Goal: Transaction & Acquisition: Obtain resource

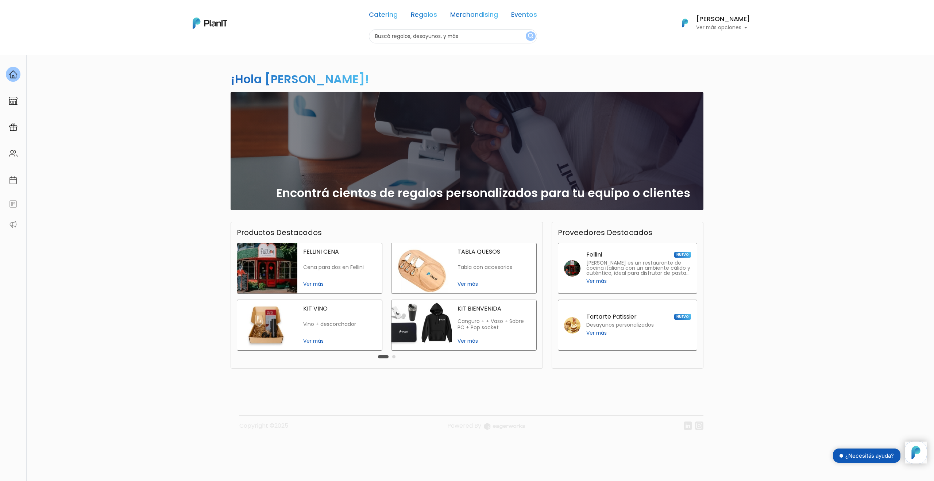
click at [422, 15] on link "Regalos" at bounding box center [424, 16] width 26 height 9
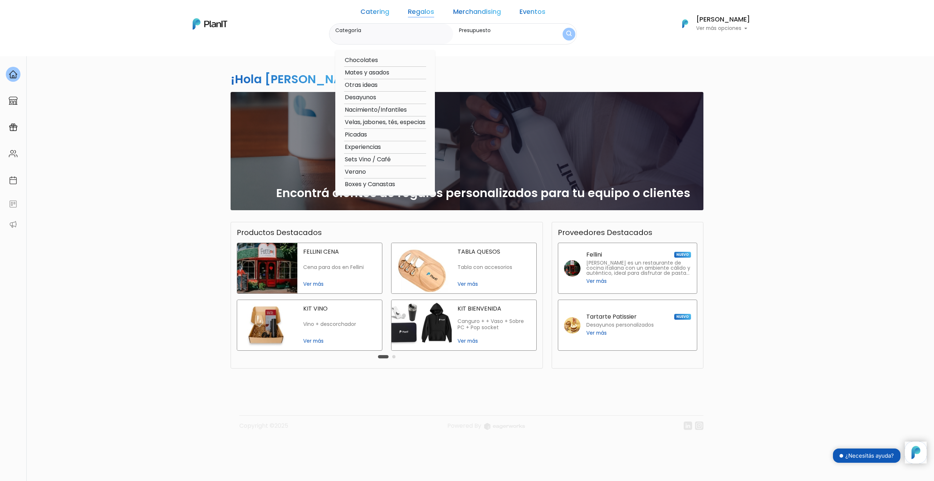
click at [398, 121] on option "Velas, jabones, tés, especias" at bounding box center [385, 122] width 82 height 9
type input "Velas, jabones, tés, especias"
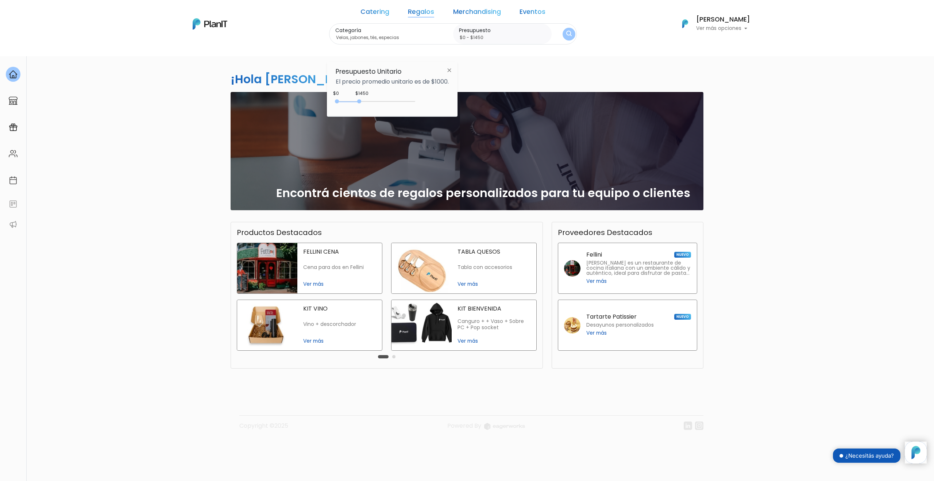
type input "$0 - $1500"
drag, startPoint x: 353, startPoint y: 101, endPoint x: 380, endPoint y: 98, distance: 27.9
click at [361, 103] on div "0 : 1500 0 1500" at bounding box center [377, 102] width 77 height 7
click at [515, 74] on div "¡Hola Juan Manuel Parodi! slide 1 of 1 Encontrá cientos de regalos personalizad…" at bounding box center [467, 215] width 482 height 320
click at [566, 34] on img "submit" at bounding box center [568, 34] width 5 height 7
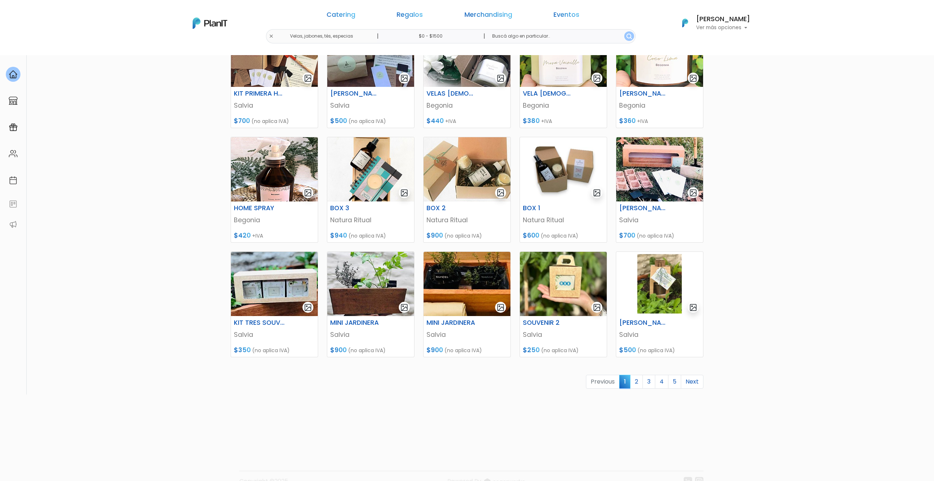
scroll to position [142, 0]
click at [652, 383] on link "3" at bounding box center [648, 381] width 13 height 14
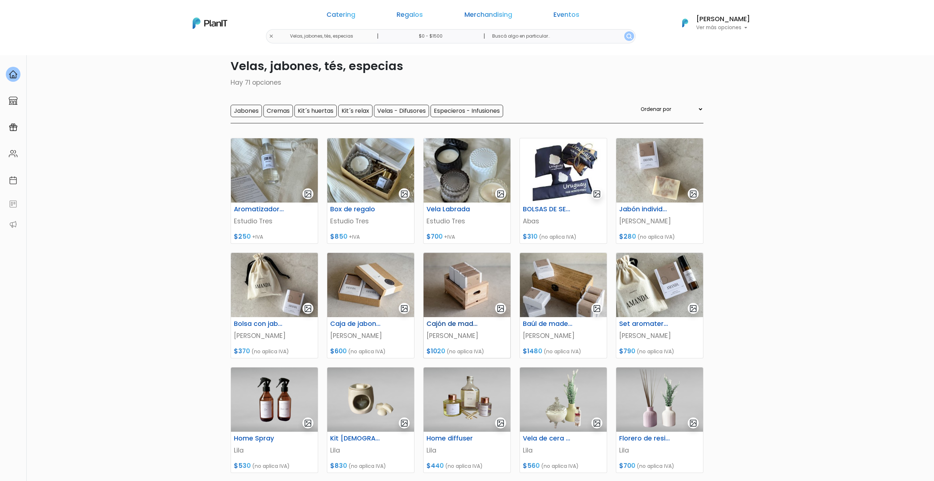
scroll to position [27, 0]
click at [411, 18] on link "Regalos" at bounding box center [410, 16] width 26 height 9
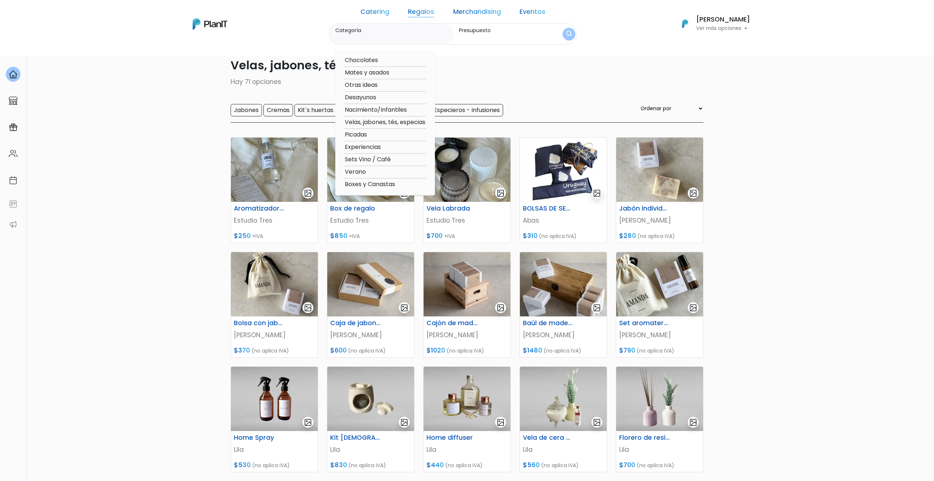
scroll to position [28, 0]
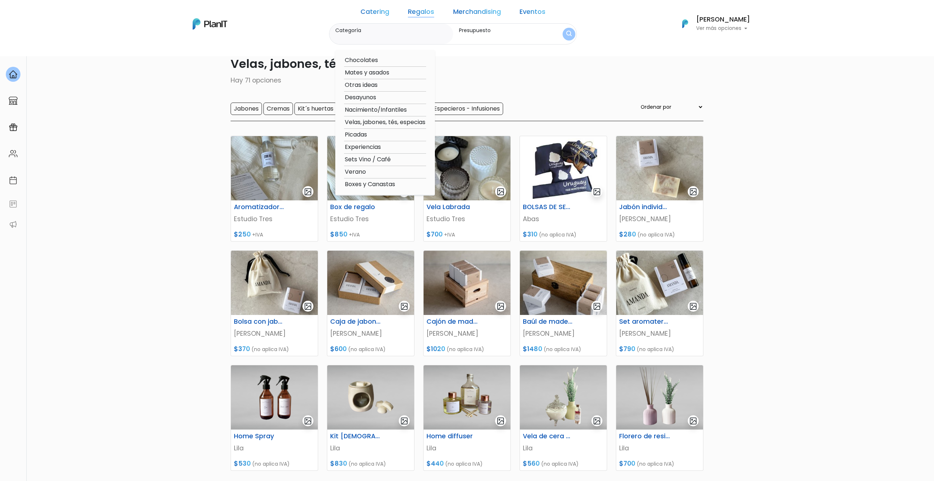
click at [476, 14] on link "Merchandising" at bounding box center [477, 13] width 48 height 9
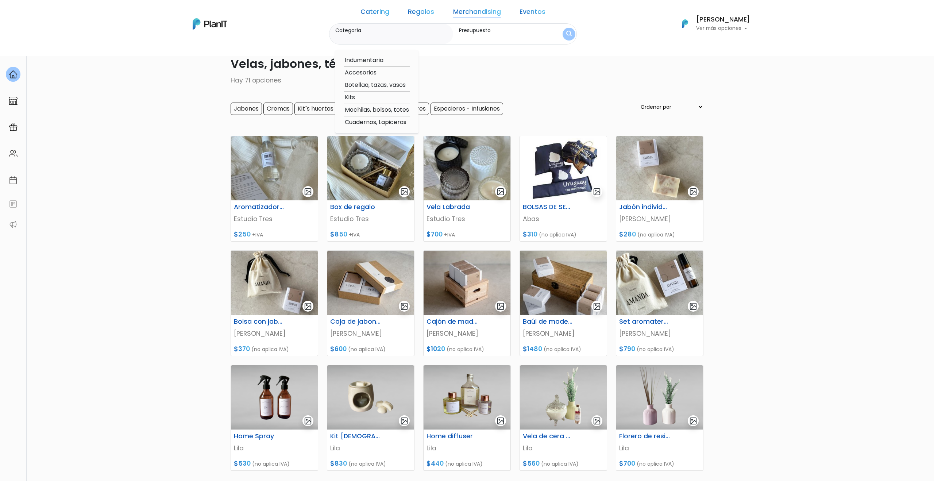
click at [461, 12] on link "Merchandising" at bounding box center [477, 13] width 48 height 9
click at [466, 11] on link "Merchandising" at bounding box center [477, 13] width 48 height 9
click at [464, 11] on link "Merchandising" at bounding box center [477, 13] width 48 height 9
click at [382, 107] on option "Mochilas, bolsos, totes" at bounding box center [377, 109] width 66 height 9
type input "Mochilas, bolsos, totes"
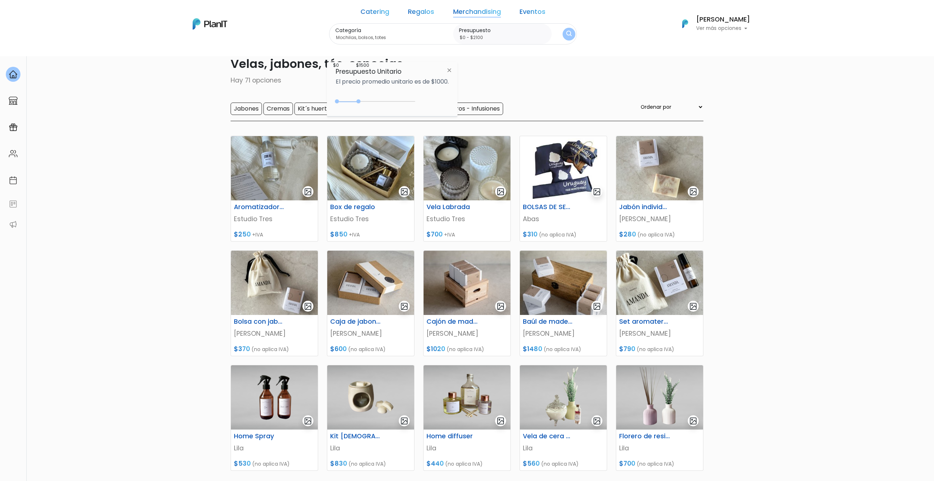
type input "$0 - $2200"
drag, startPoint x: 360, startPoint y: 100, endPoint x: 418, endPoint y: 83, distance: 60.5
click at [372, 100] on div "0 : 2200 0 2200" at bounding box center [377, 102] width 77 height 7
click at [539, 37] on div "Categoría Mochilas, bolsos, totes Indumentaria Accesorios Botellaa, tazas, vaso…" at bounding box center [453, 34] width 248 height 22
click at [566, 34] on img "submit" at bounding box center [568, 34] width 5 height 7
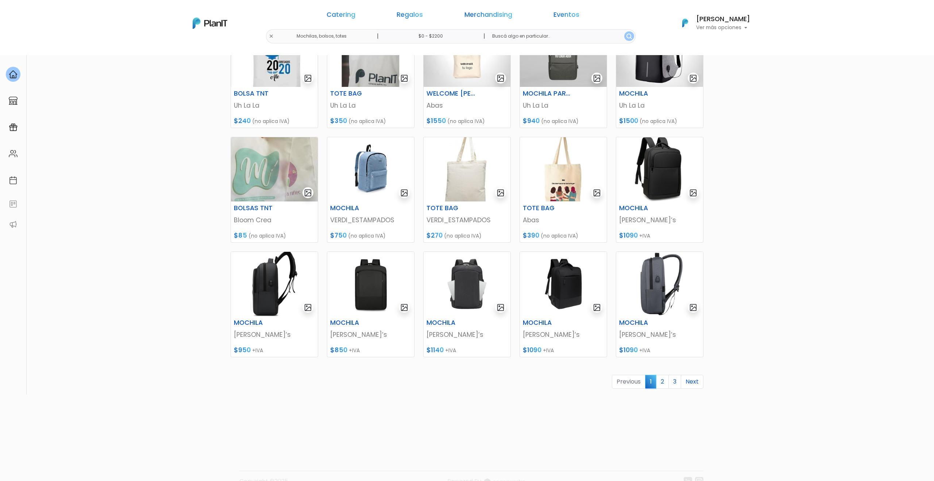
scroll to position [158, 0]
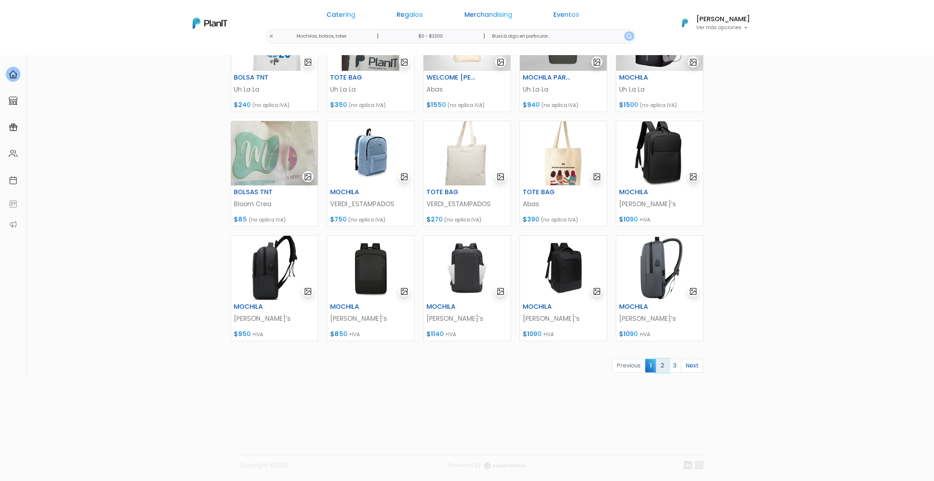
click at [658, 360] on link "2" at bounding box center [662, 366] width 13 height 14
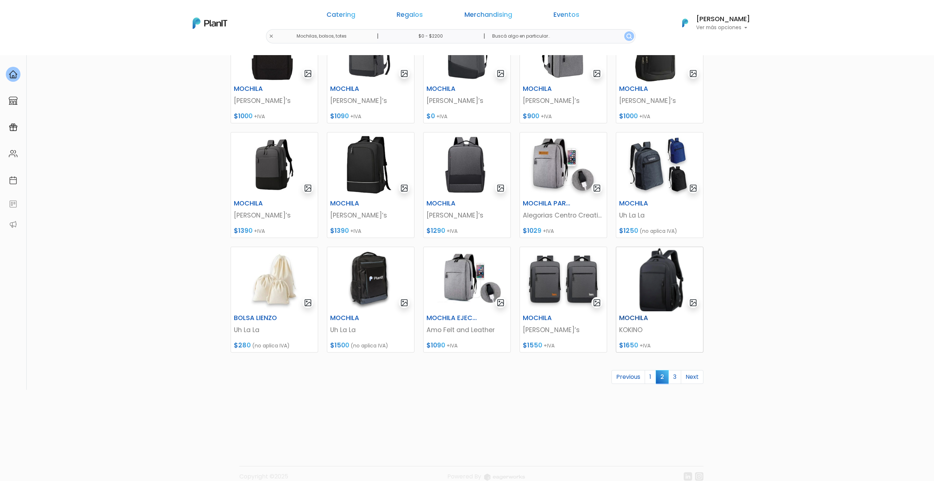
scroll to position [158, 0]
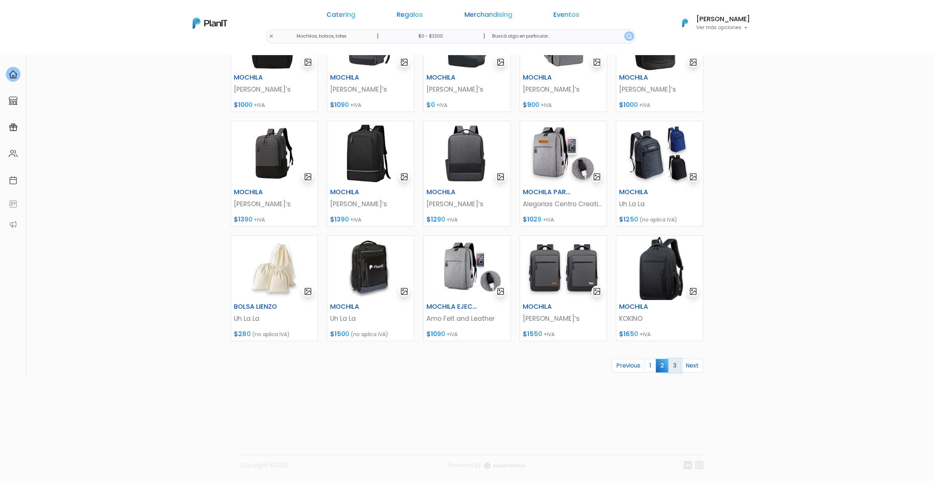
click at [680, 367] on link "3" at bounding box center [674, 366] width 13 height 14
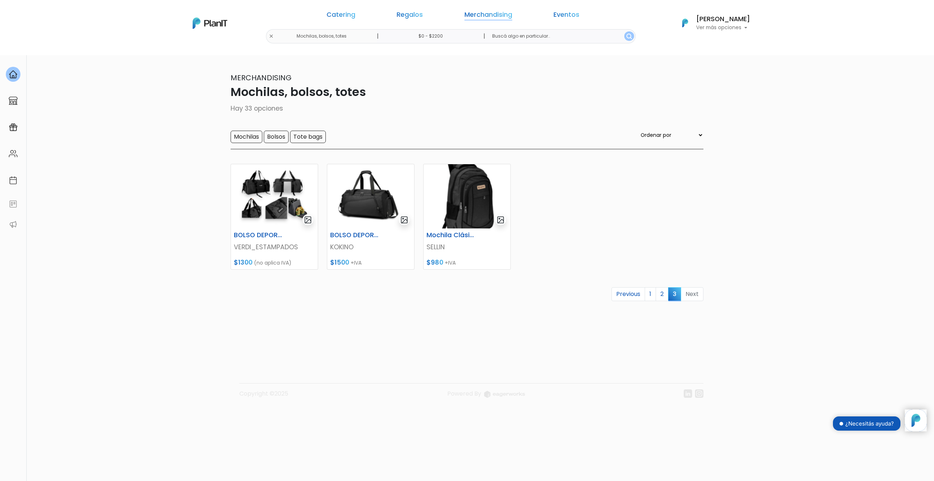
click at [484, 16] on link "Merchandising" at bounding box center [488, 16] width 48 height 9
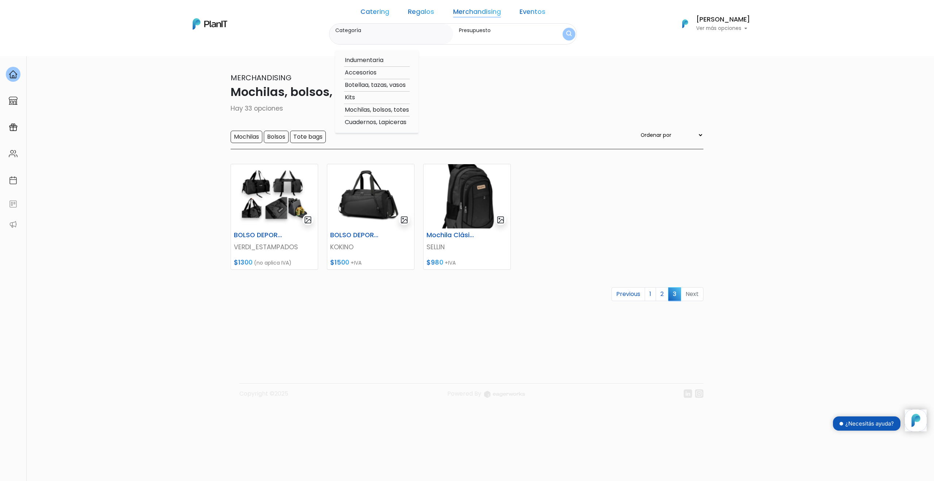
click at [428, 11] on link "Regalos" at bounding box center [421, 13] width 26 height 9
click at [471, 10] on link "Merchandising" at bounding box center [477, 13] width 48 height 9
click at [392, 59] on option "Indumentaria" at bounding box center [377, 60] width 66 height 9
type input "Indumentaria"
drag, startPoint x: 372, startPoint y: 102, endPoint x: 385, endPoint y: 100, distance: 13.3
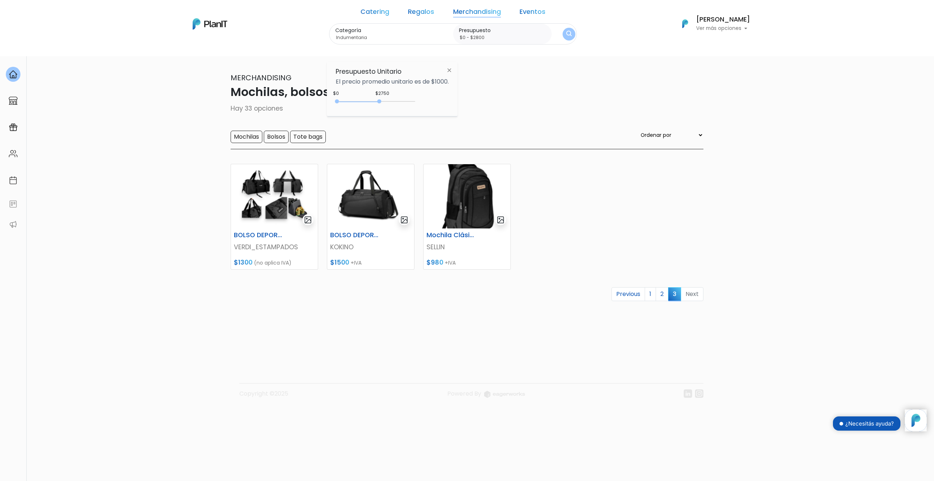
click at [382, 100] on div "0 : 2750 0 2750" at bounding box center [377, 102] width 77 height 7
drag, startPoint x: 382, startPoint y: 102, endPoint x: 453, endPoint y: 99, distance: 71.2
click at [453, 99] on div "Presupuesto Unitario El precio promedio unitario es de $1000. $2800 $0 0 : 2800…" at bounding box center [392, 89] width 131 height 54
type input "$0 - Más de $5000"
click at [566, 36] on img "submit" at bounding box center [568, 34] width 5 height 7
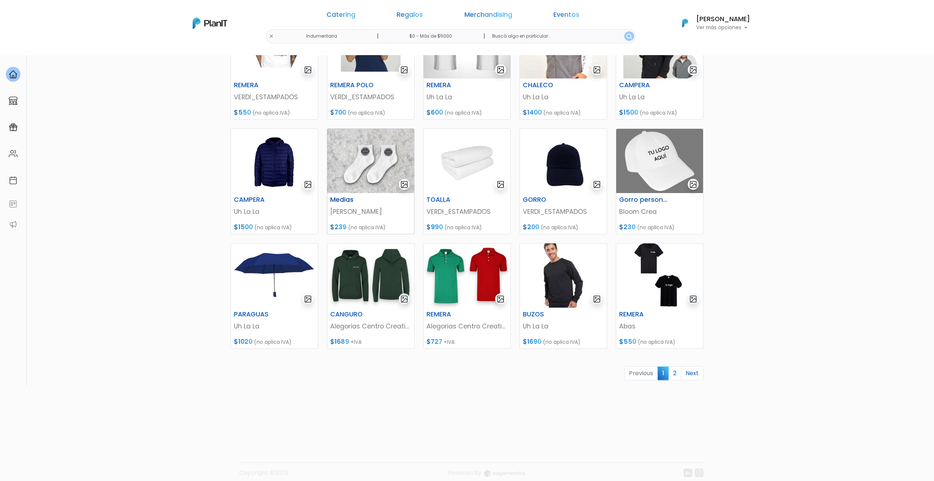
scroll to position [158, 0]
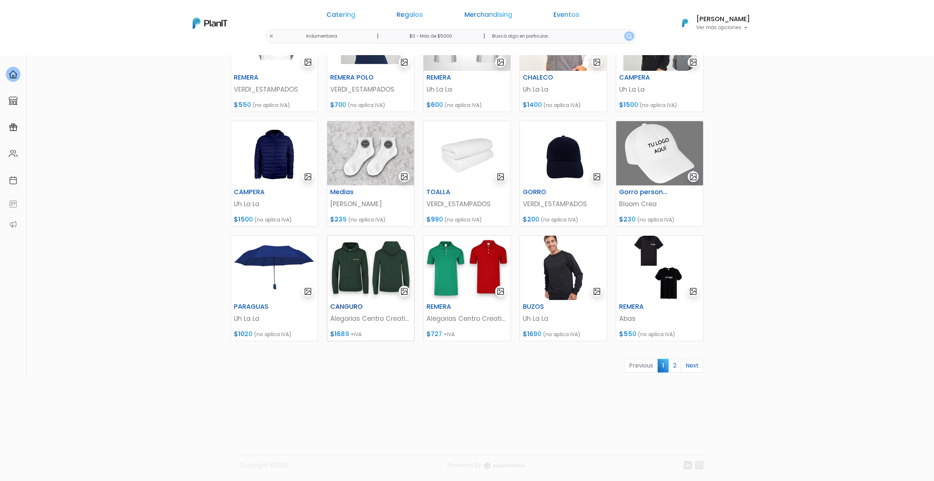
click at [349, 259] on img at bounding box center [370, 268] width 87 height 64
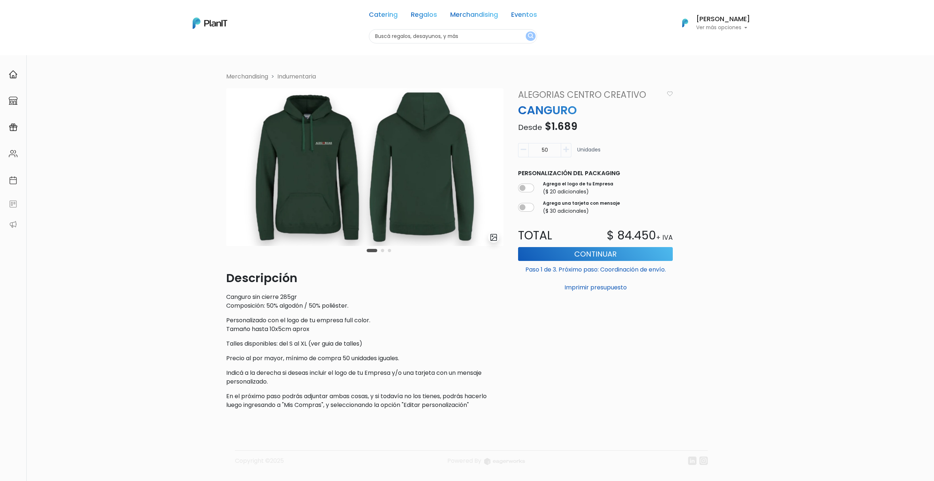
click at [383, 250] on button "Carousel Page 2" at bounding box center [382, 250] width 3 height 3
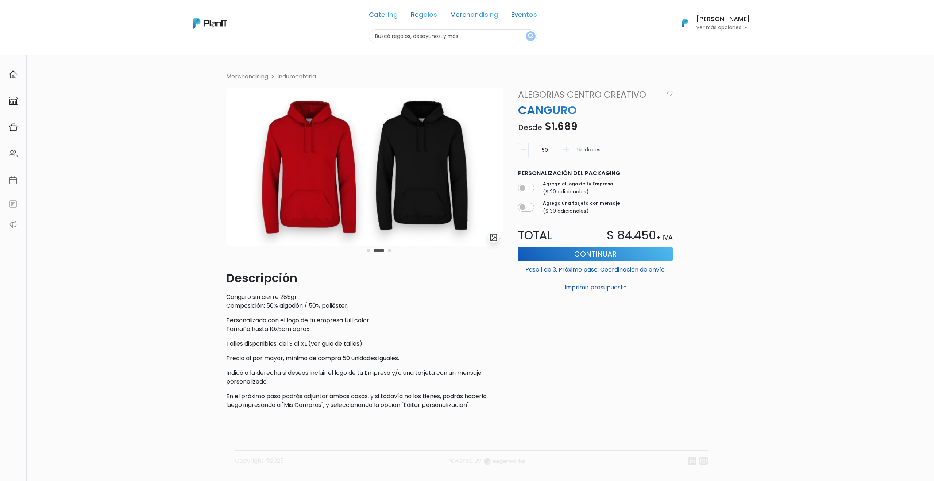
click at [391, 251] on div "Carousel Pagination" at bounding box center [379, 250] width 28 height 9
click at [387, 251] on div "Carousel Pagination" at bounding box center [379, 250] width 28 height 9
click at [390, 251] on button "Carousel Page 3" at bounding box center [389, 250] width 3 height 3
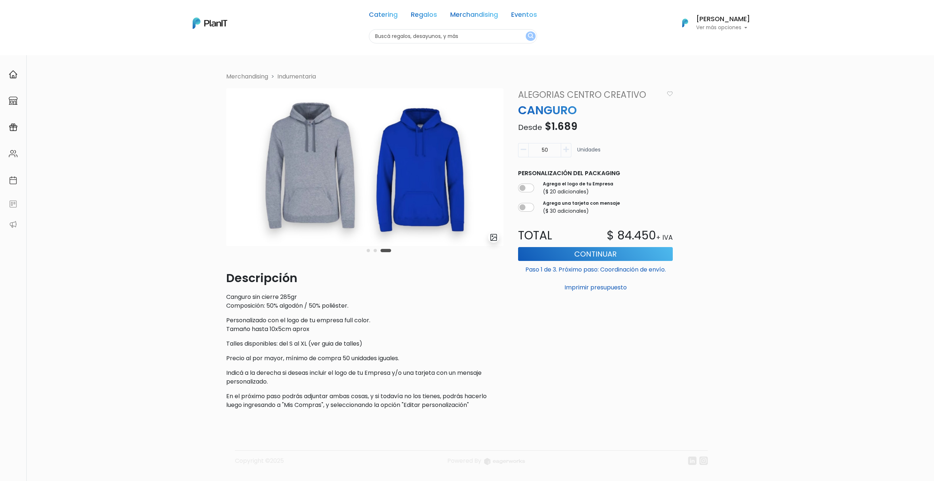
click at [377, 41] on input "text" at bounding box center [453, 36] width 168 height 14
click at [200, 24] on img at bounding box center [210, 23] width 35 height 11
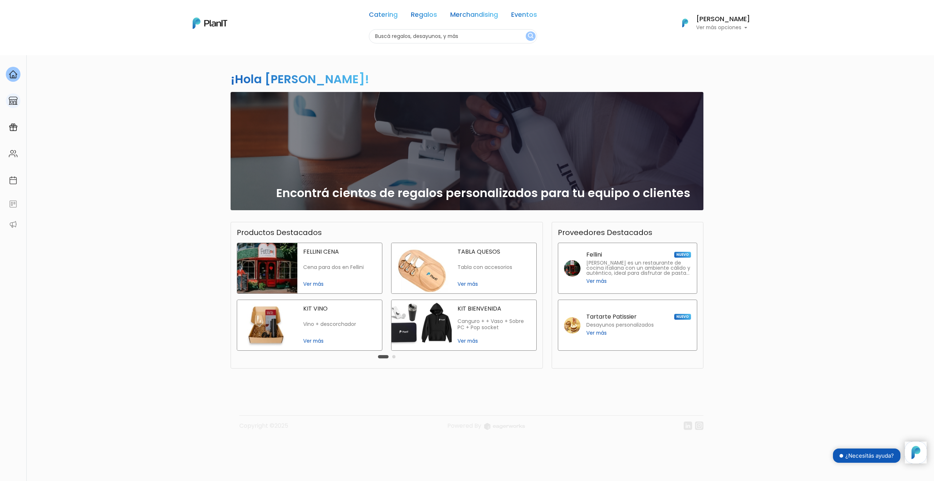
click at [16, 109] on link at bounding box center [13, 100] width 26 height 21
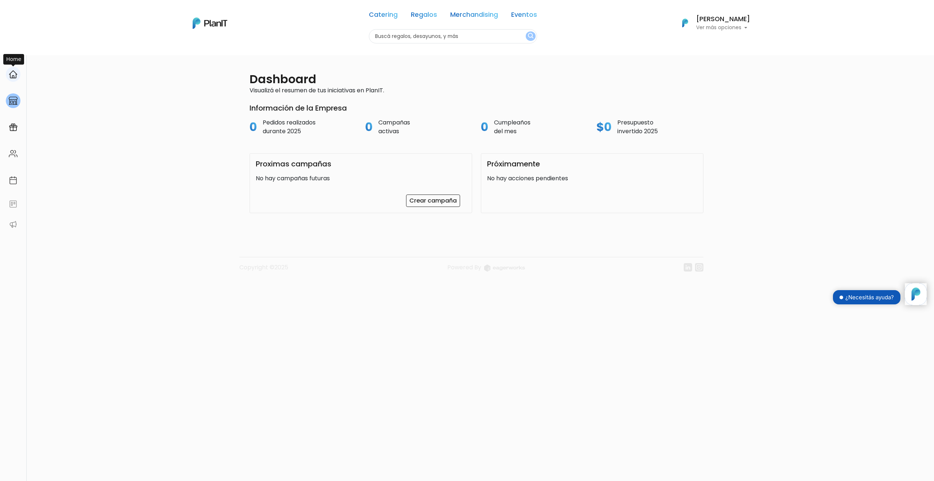
click at [17, 78] on img at bounding box center [13, 74] width 9 height 9
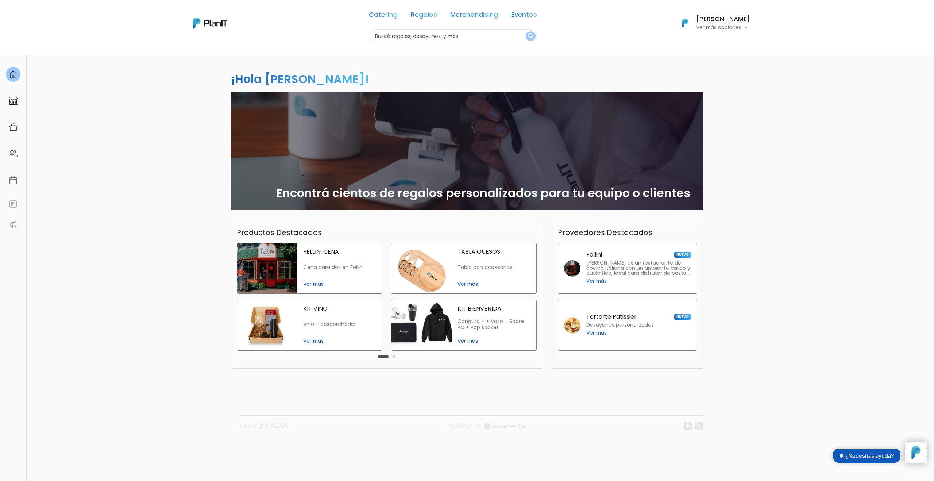
click at [413, 15] on link "Regalos" at bounding box center [424, 16] width 26 height 9
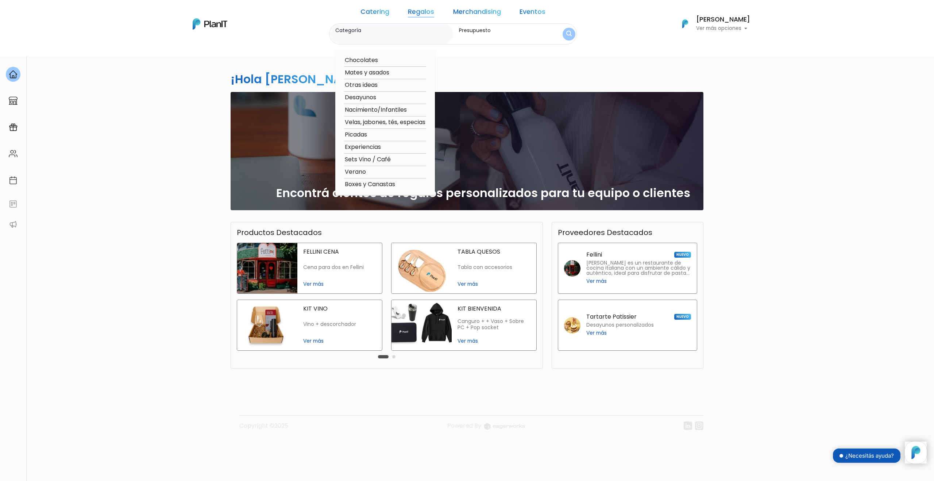
click at [455, 12] on link "Merchandising" at bounding box center [477, 13] width 48 height 9
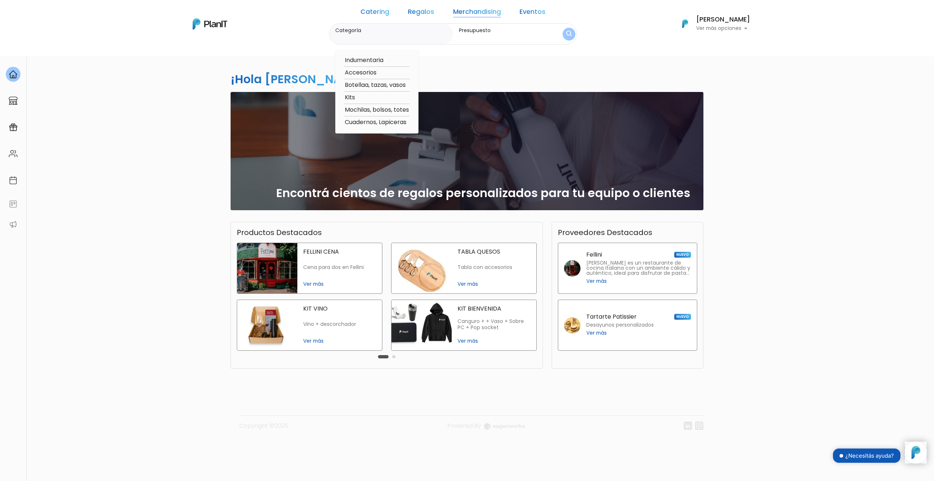
click at [426, 12] on link "Regalos" at bounding box center [421, 13] width 26 height 9
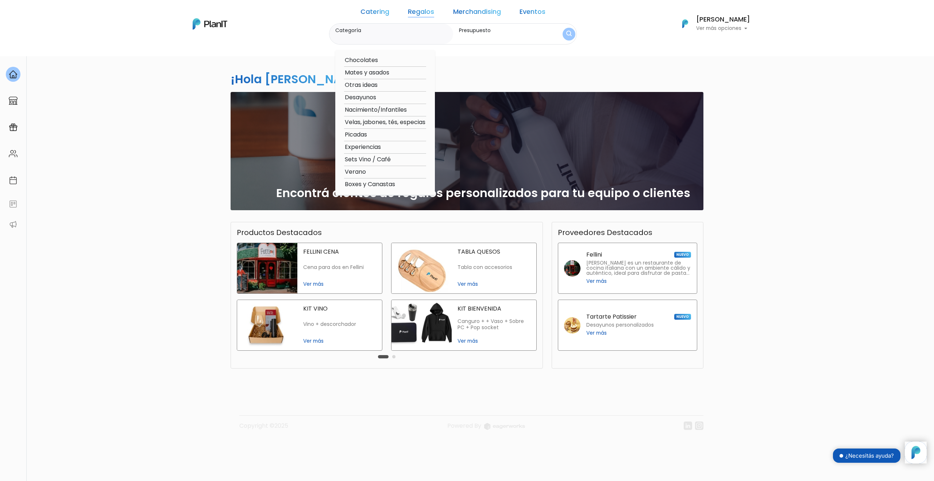
click at [455, 14] on link "Merchandising" at bounding box center [477, 13] width 48 height 9
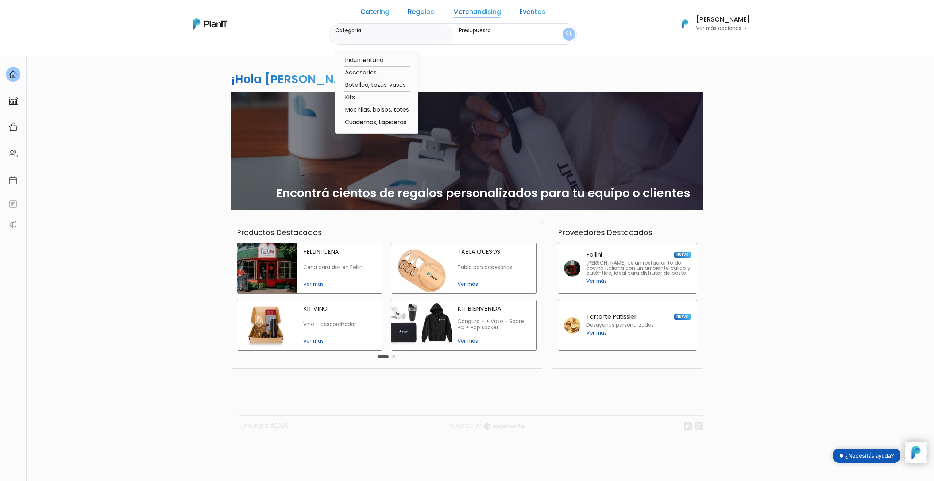
click at [362, 98] on option "Kits" at bounding box center [377, 97] width 66 height 9
type input "Kits"
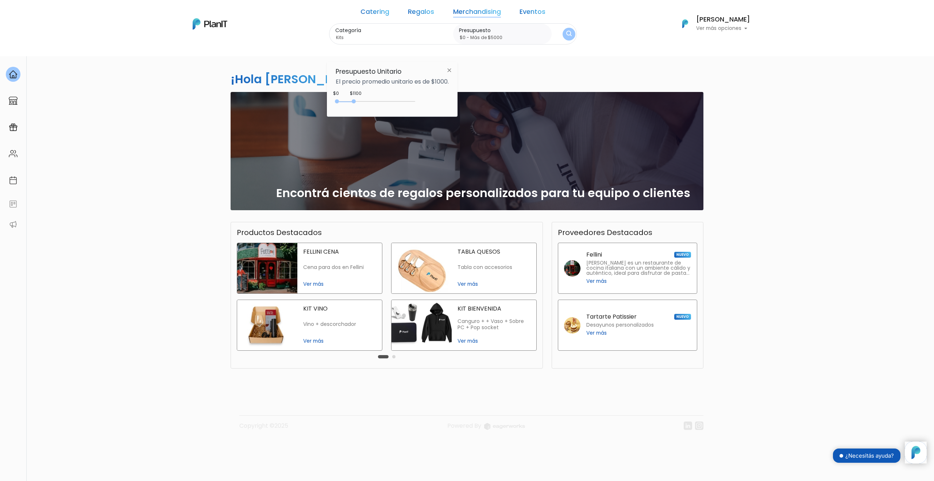
type input "$0 - Más de $5000"
drag, startPoint x: 355, startPoint y: 101, endPoint x: 434, endPoint y: 103, distance: 78.8
click at [435, 103] on div "$1100 $0 0 : 1100 0 1100 0,5000" at bounding box center [392, 103] width 113 height 15
click at [566, 33] on img "submit" at bounding box center [568, 34] width 5 height 7
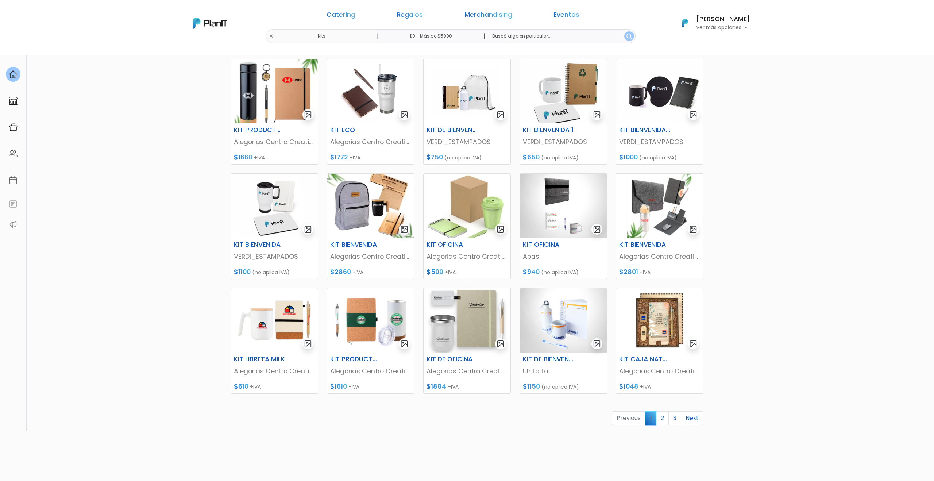
scroll to position [105, 0]
click at [666, 417] on link "2" at bounding box center [662, 418] width 13 height 14
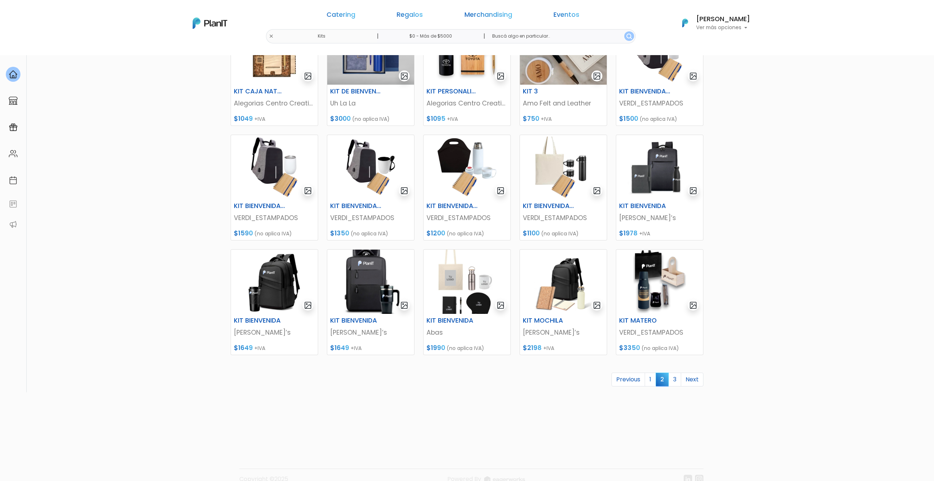
scroll to position [154, 0]
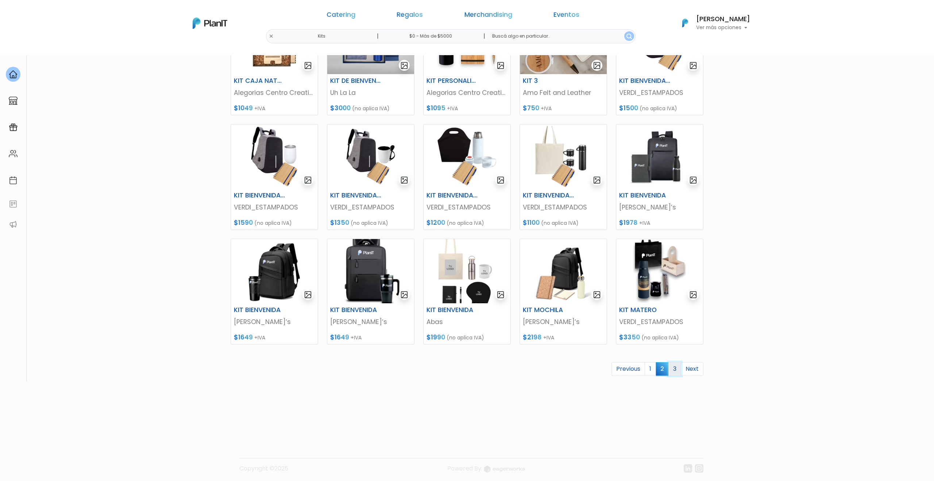
click at [676, 368] on link "3" at bounding box center [674, 369] width 13 height 14
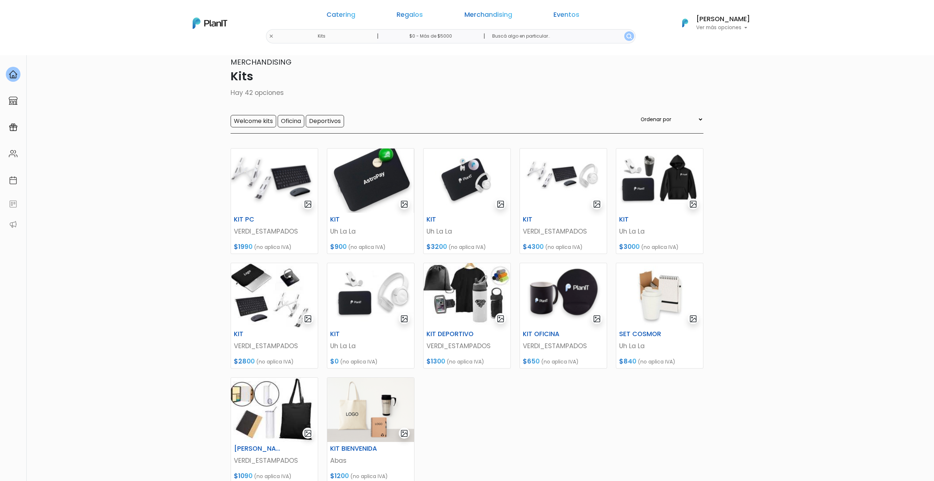
scroll to position [16, 0]
click at [412, 17] on link "Regalos" at bounding box center [410, 16] width 26 height 9
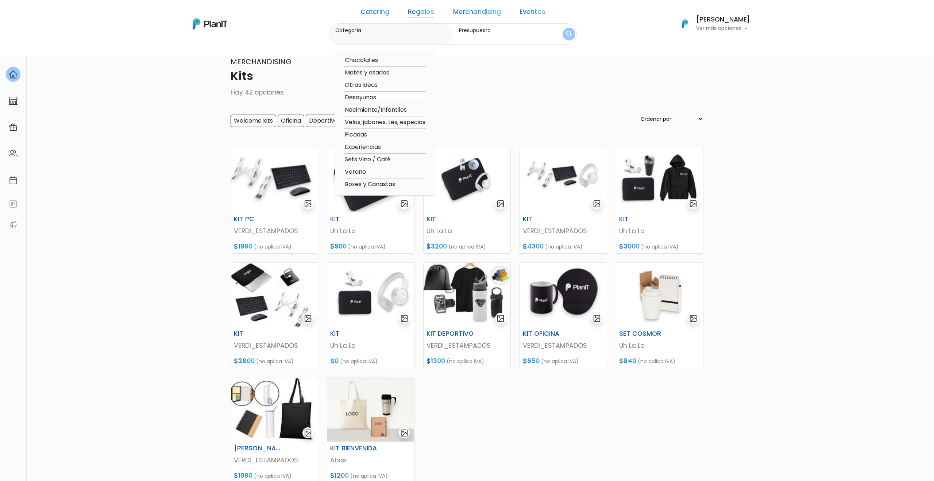
click at [375, 83] on option "Otras ideas" at bounding box center [385, 85] width 82 height 9
type input "Otras ideas"
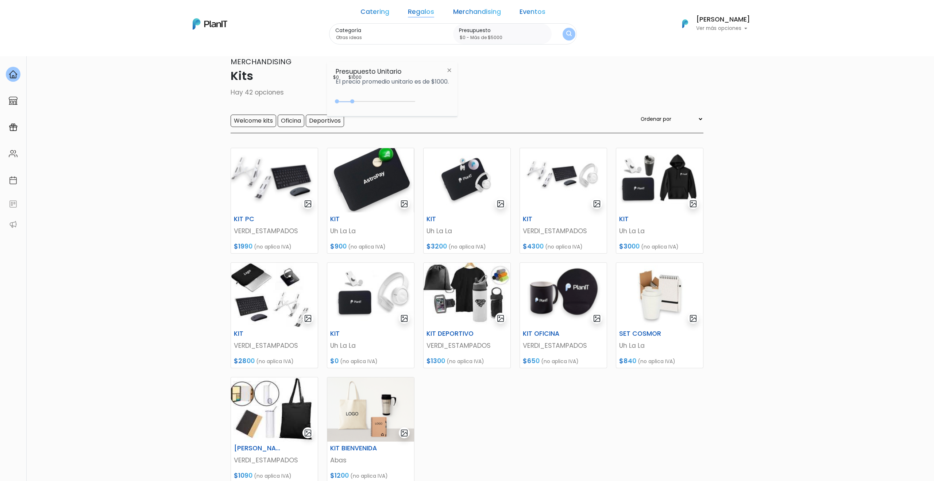
drag, startPoint x: 355, startPoint y: 101, endPoint x: 473, endPoint y: 101, distance: 118.6
click at [473, 101] on body "Catering Regalos Merchandising Eventos Kits | $0 - Más de $5000 | Catering Rega…" at bounding box center [467, 224] width 934 height 481
type input "$0 - Más de $5000"
click at [562, 35] on button "submit" at bounding box center [568, 34] width 13 height 13
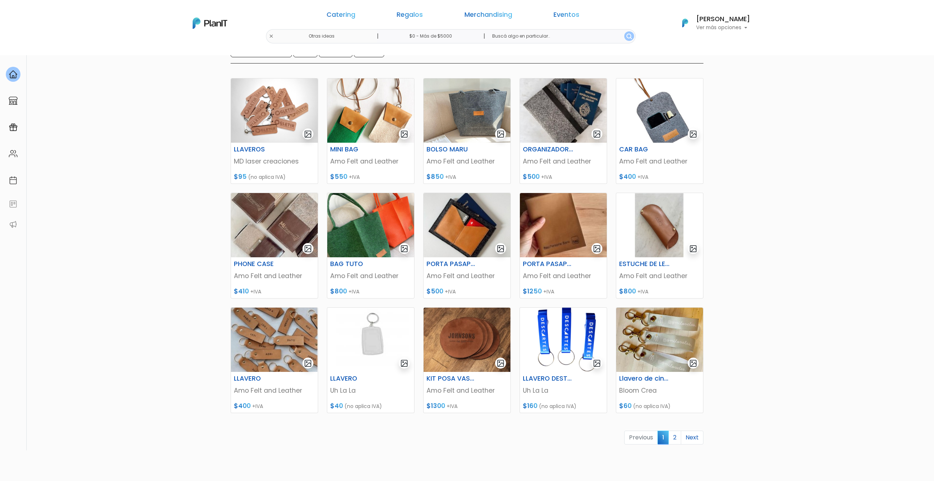
scroll to position [107, 0]
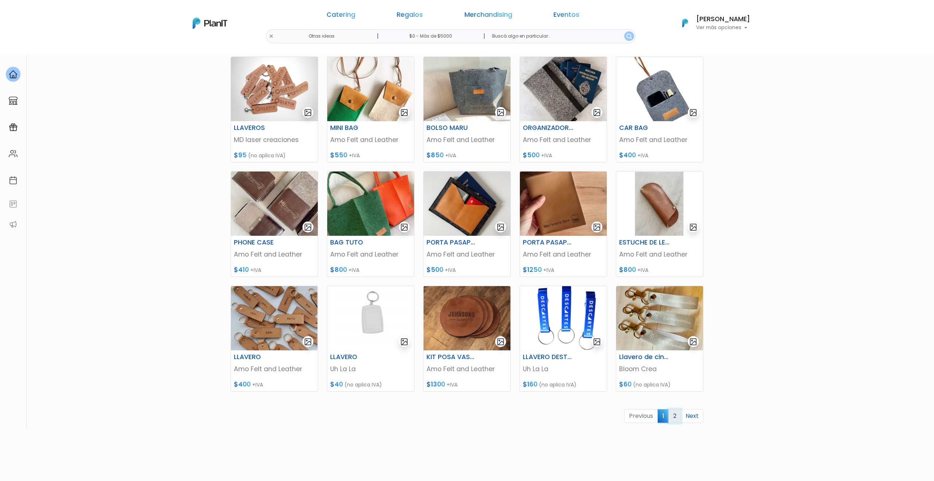
click at [674, 417] on link "2" at bounding box center [674, 416] width 13 height 14
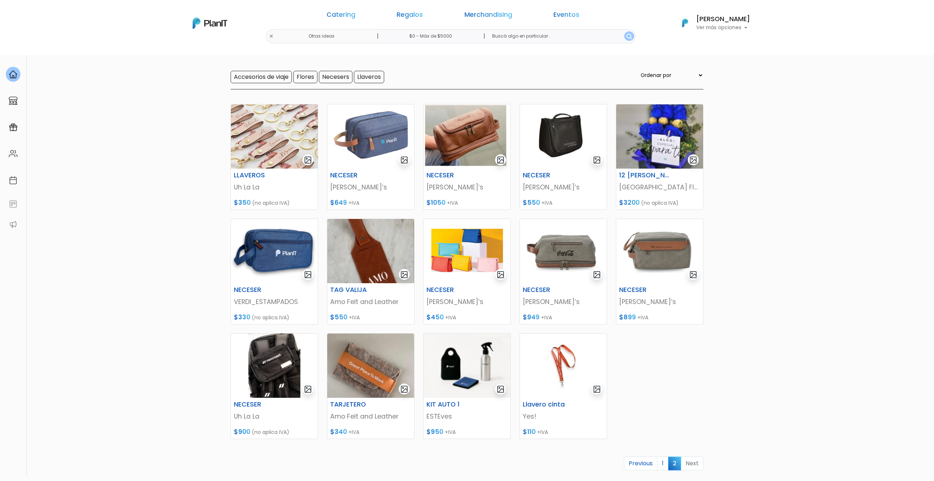
scroll to position [81, 0]
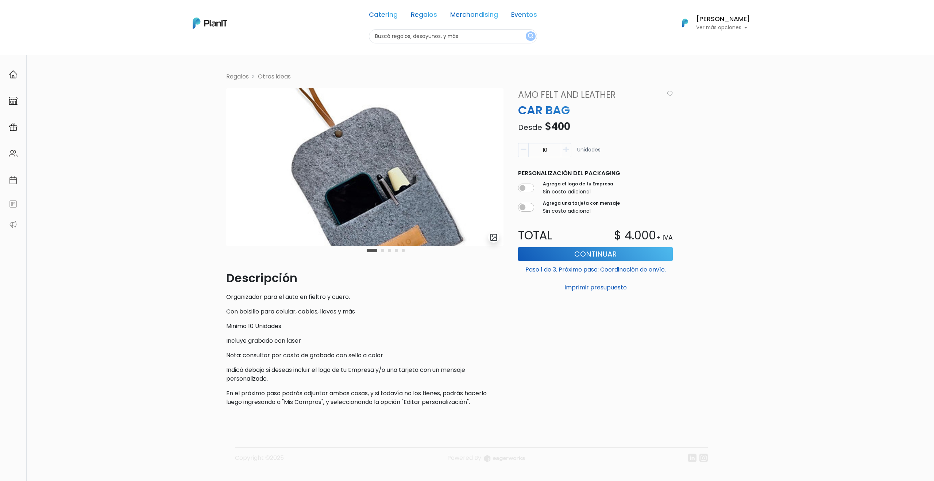
click at [365, 169] on img at bounding box center [364, 167] width 277 height 158
click at [382, 251] on button "Carousel Page 2" at bounding box center [382, 250] width 3 height 3
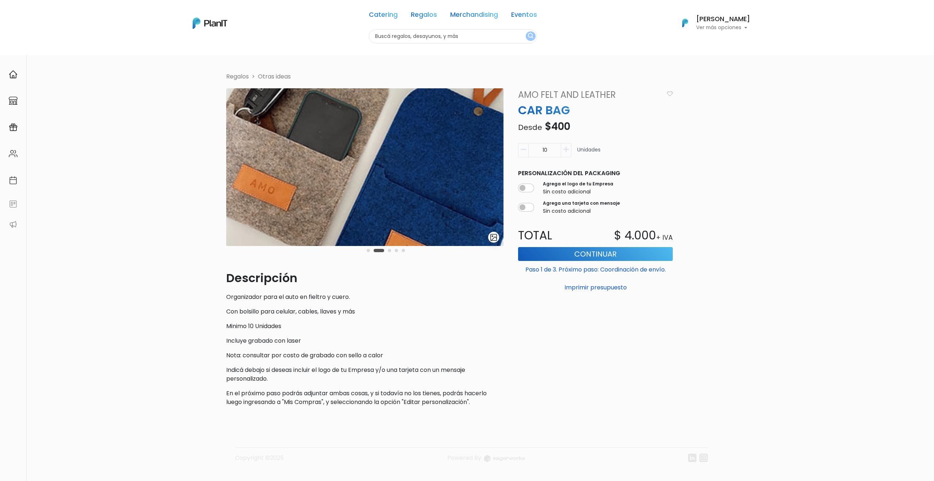
click at [387, 252] on div "Carousel Pagination" at bounding box center [386, 250] width 42 height 9
click at [390, 251] on button "Carousel Page 3" at bounding box center [389, 250] width 3 height 3
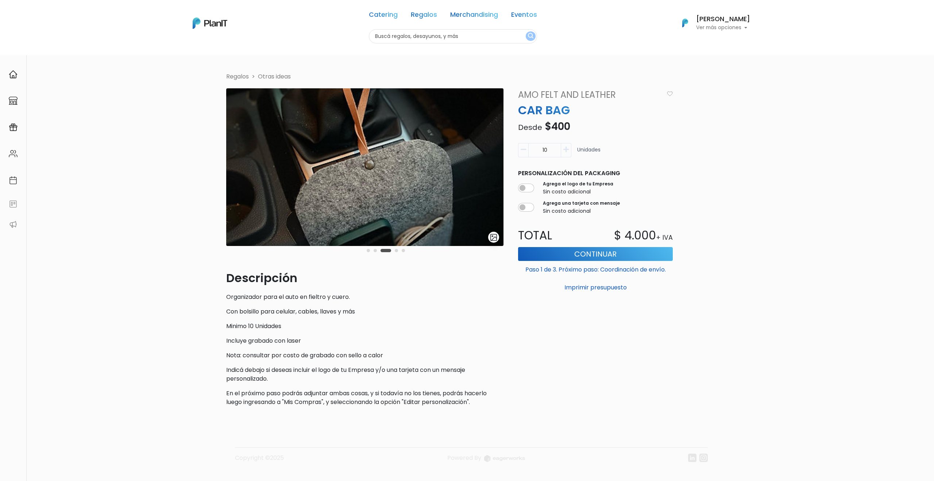
click at [395, 251] on button "Carousel Page 4" at bounding box center [396, 250] width 3 height 3
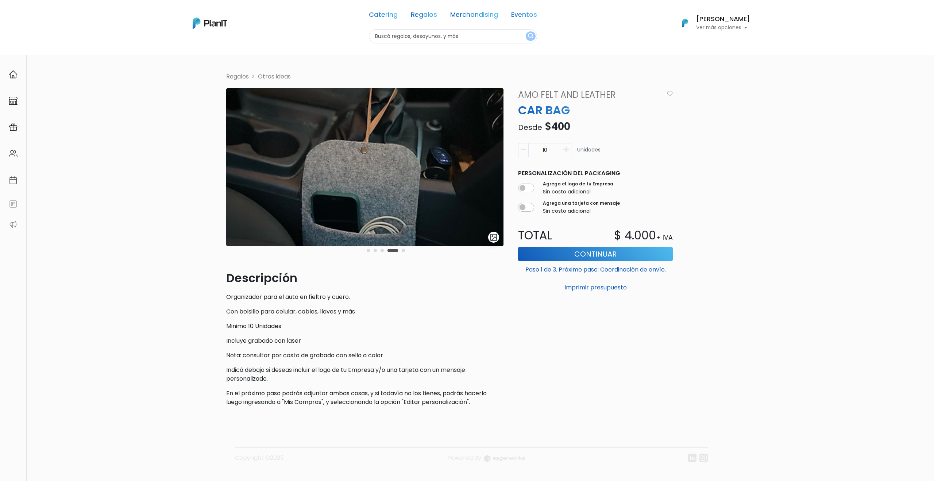
click at [403, 251] on button "Carousel Page 5" at bounding box center [403, 250] width 3 height 3
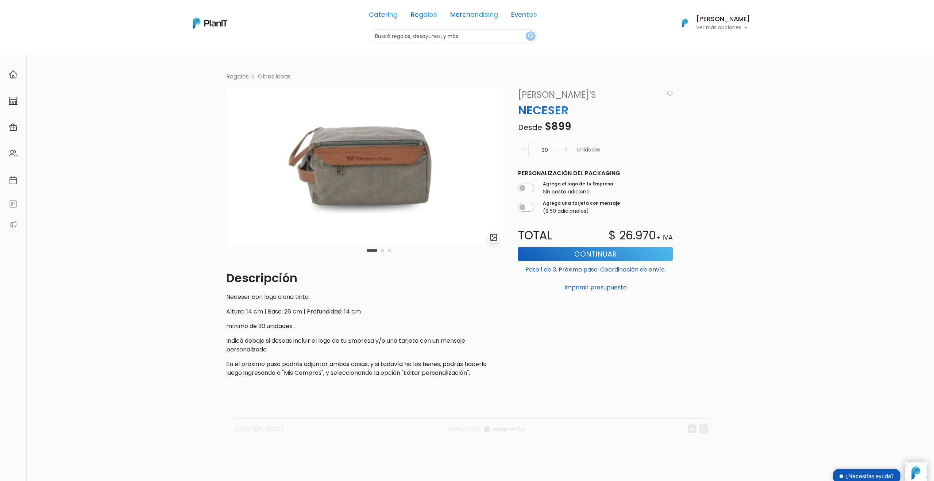
click at [346, 156] on img at bounding box center [364, 167] width 277 height 158
click at [383, 252] on button "Carousel Page 2" at bounding box center [382, 250] width 3 height 3
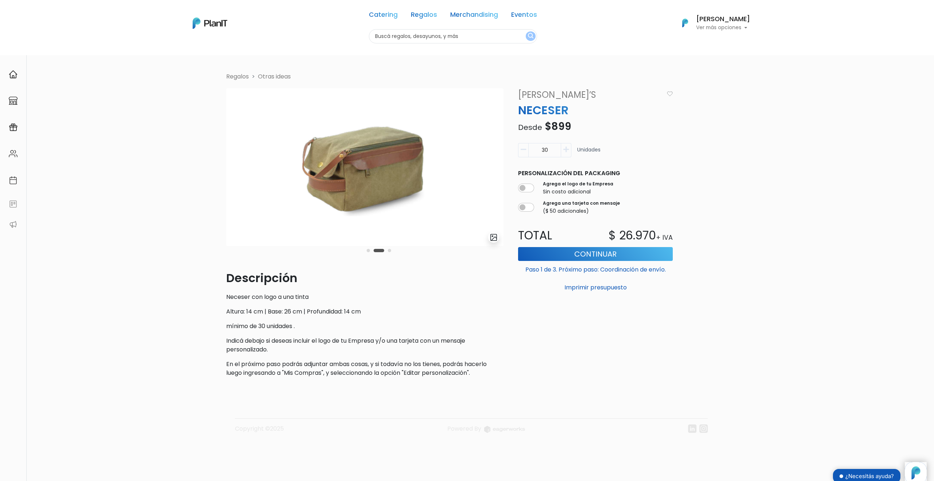
click at [389, 251] on button "Carousel Page 3" at bounding box center [389, 250] width 3 height 3
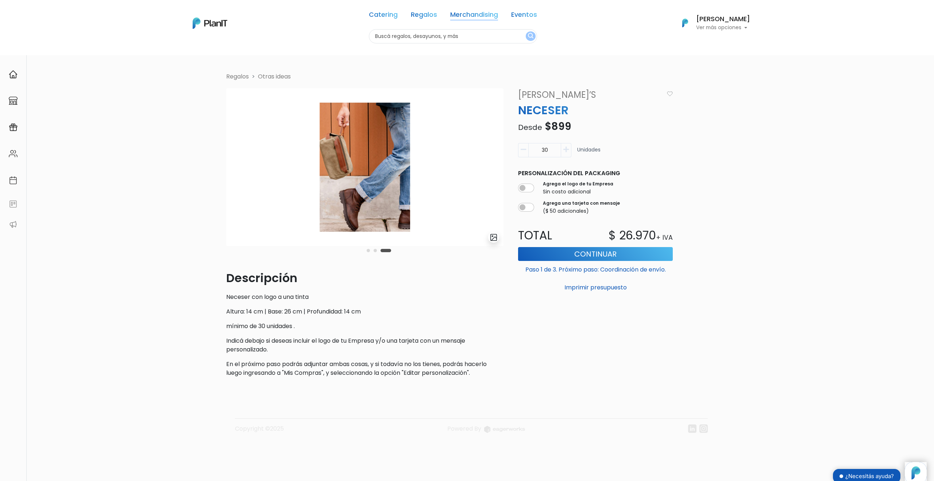
click at [476, 17] on link "Merchandising" at bounding box center [474, 16] width 48 height 9
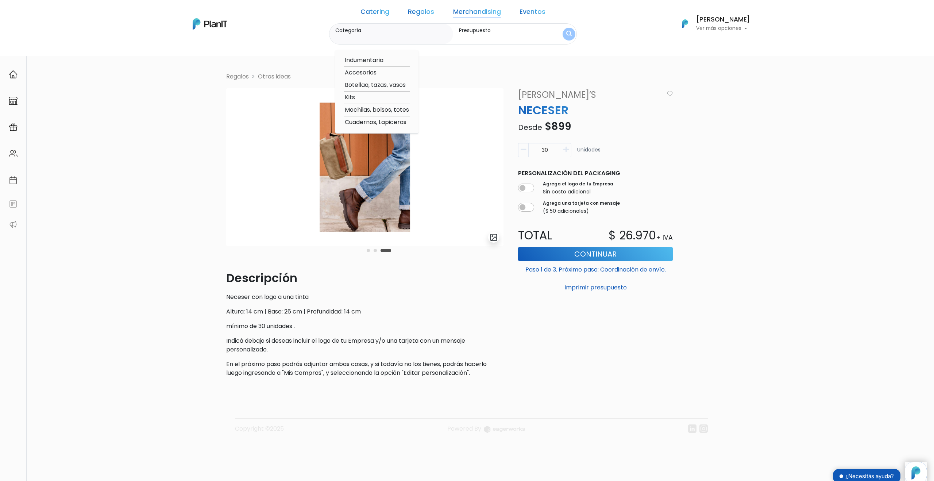
click at [386, 62] on option "Indumentaria" at bounding box center [377, 60] width 66 height 9
type input "Indumentaria"
type input "$0 - Más de $5000"
drag, startPoint x: 351, startPoint y: 102, endPoint x: 462, endPoint y: 99, distance: 111.3
click at [462, 99] on body "Catering Regalos Merchandising Eventos Catering Regalos Merchandising Eventos C…" at bounding box center [467, 240] width 934 height 481
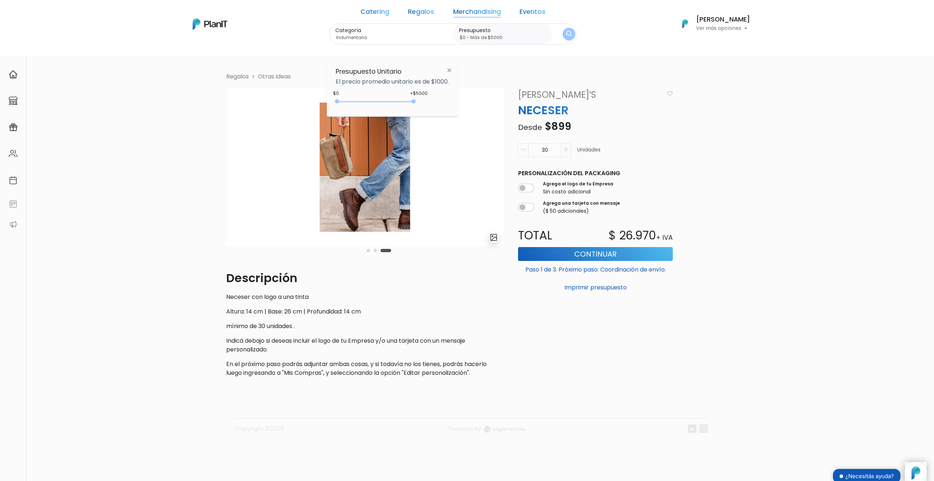
click at [562, 36] on button "submit" at bounding box center [568, 34] width 13 height 13
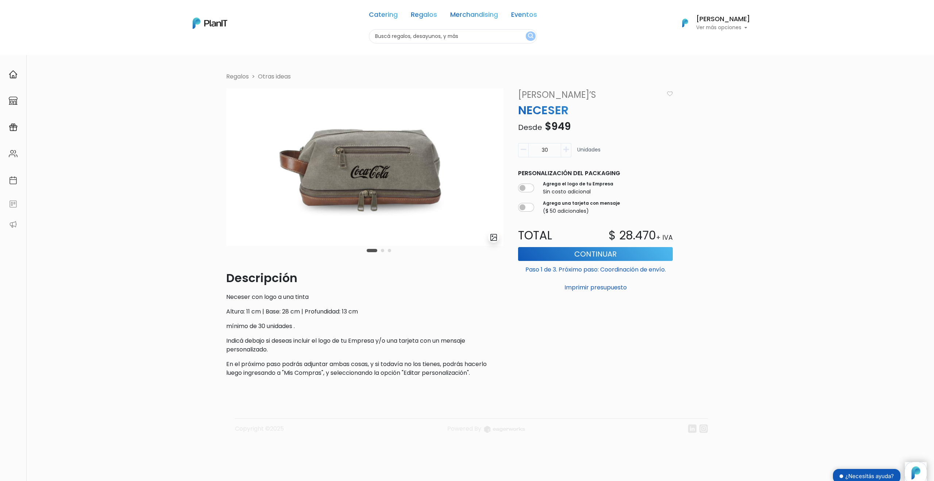
click at [384, 250] on div "Carousel Pagination" at bounding box center [379, 250] width 28 height 9
click at [383, 251] on button "Carousel Page 2" at bounding box center [382, 250] width 3 height 3
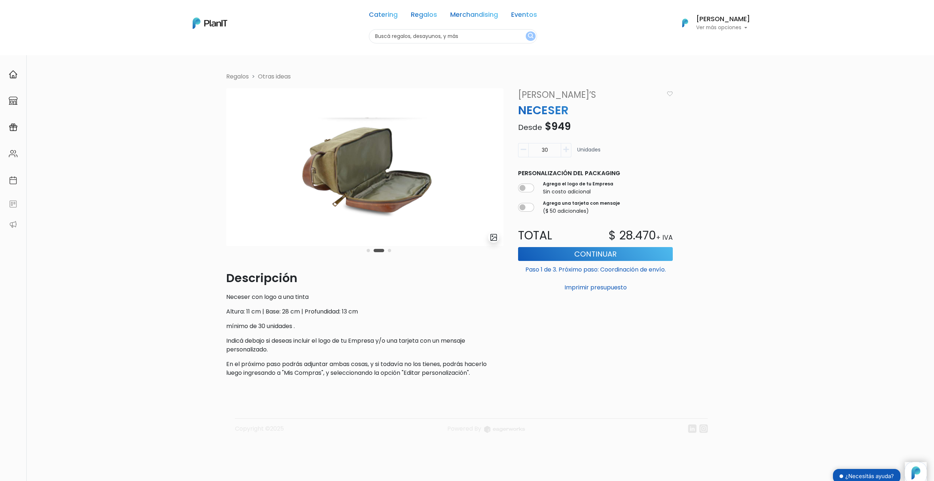
click at [388, 251] on button "Carousel Page 3" at bounding box center [389, 250] width 3 height 3
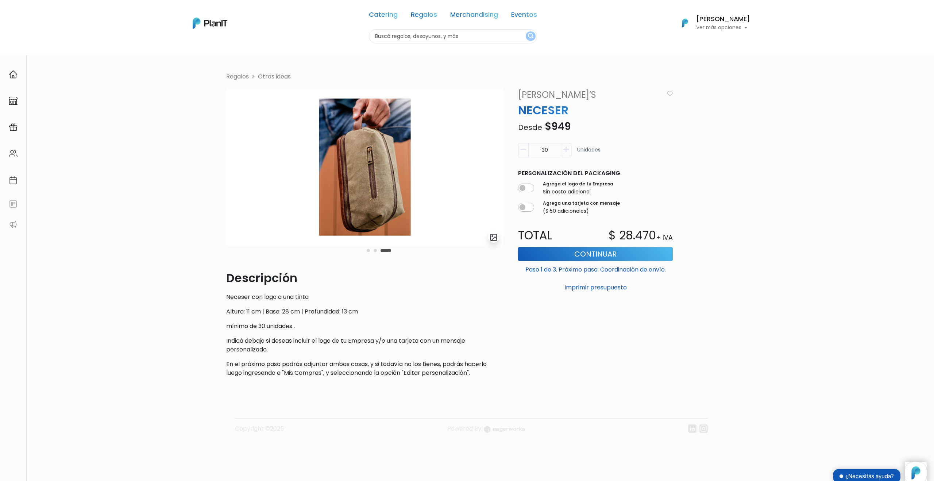
click at [538, 151] on input "30" at bounding box center [544, 150] width 33 height 14
drag, startPoint x: 538, startPoint y: 151, endPoint x: 556, endPoint y: 151, distance: 18.2
click at [556, 151] on input "30" at bounding box center [544, 150] width 33 height 14
click at [518, 281] on button "Imprimir presupuesto" at bounding box center [595, 287] width 155 height 12
drag, startPoint x: 551, startPoint y: 147, endPoint x: 541, endPoint y: 149, distance: 9.8
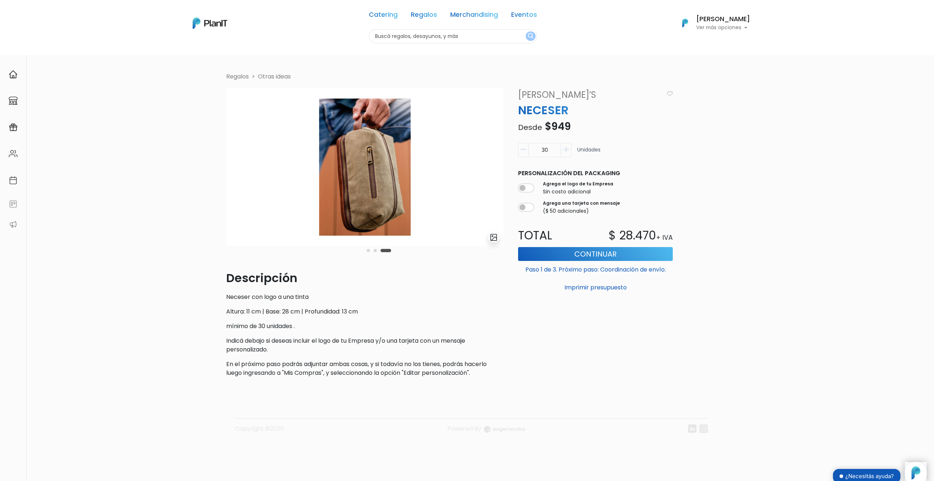
click at [542, 150] on input "30" at bounding box center [544, 150] width 33 height 14
click at [518, 281] on button "Imprimir presupuesto" at bounding box center [595, 287] width 155 height 12
type input "30"
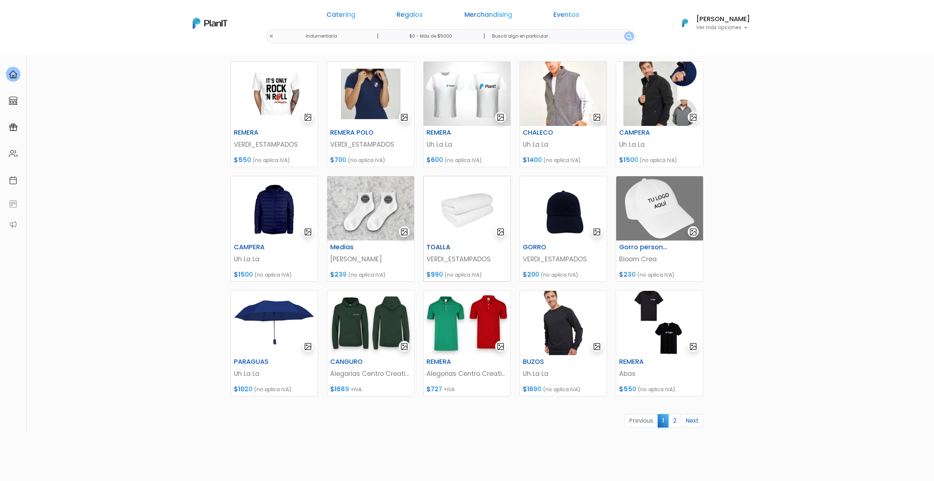
scroll to position [102, 0]
click at [582, 86] on img at bounding box center [563, 94] width 87 height 64
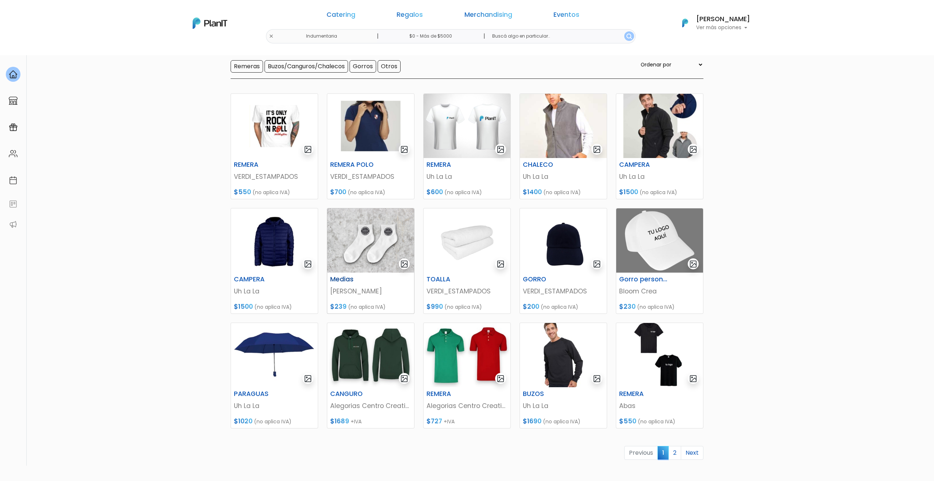
scroll to position [66, 0]
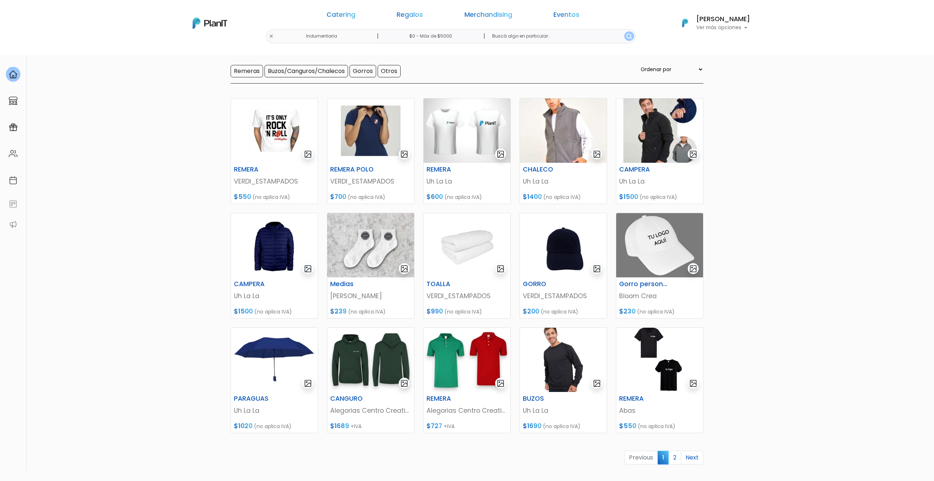
click at [438, 55] on div "Merchandising Indumentaria Hay 20 opciones Remeras Buzos/Canguros/Chalecos Gorr…" at bounding box center [467, 45] width 473 height 77
click at [671, 455] on link "2" at bounding box center [674, 458] width 13 height 14
